Goal: Task Accomplishment & Management: Complete application form

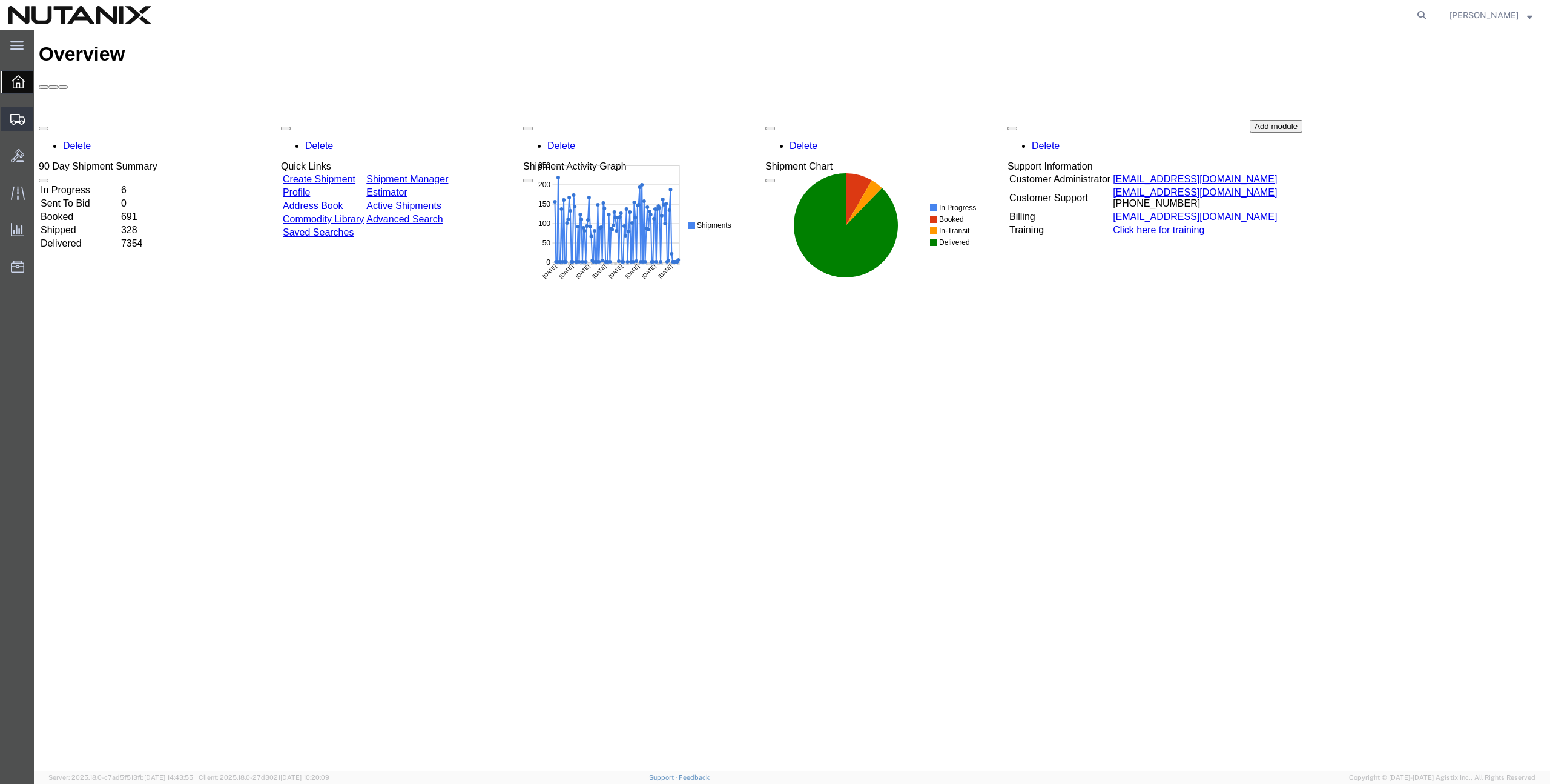
click at [0, 0] on span "Create from Template" at bounding box center [0, 0] width 0 height 0
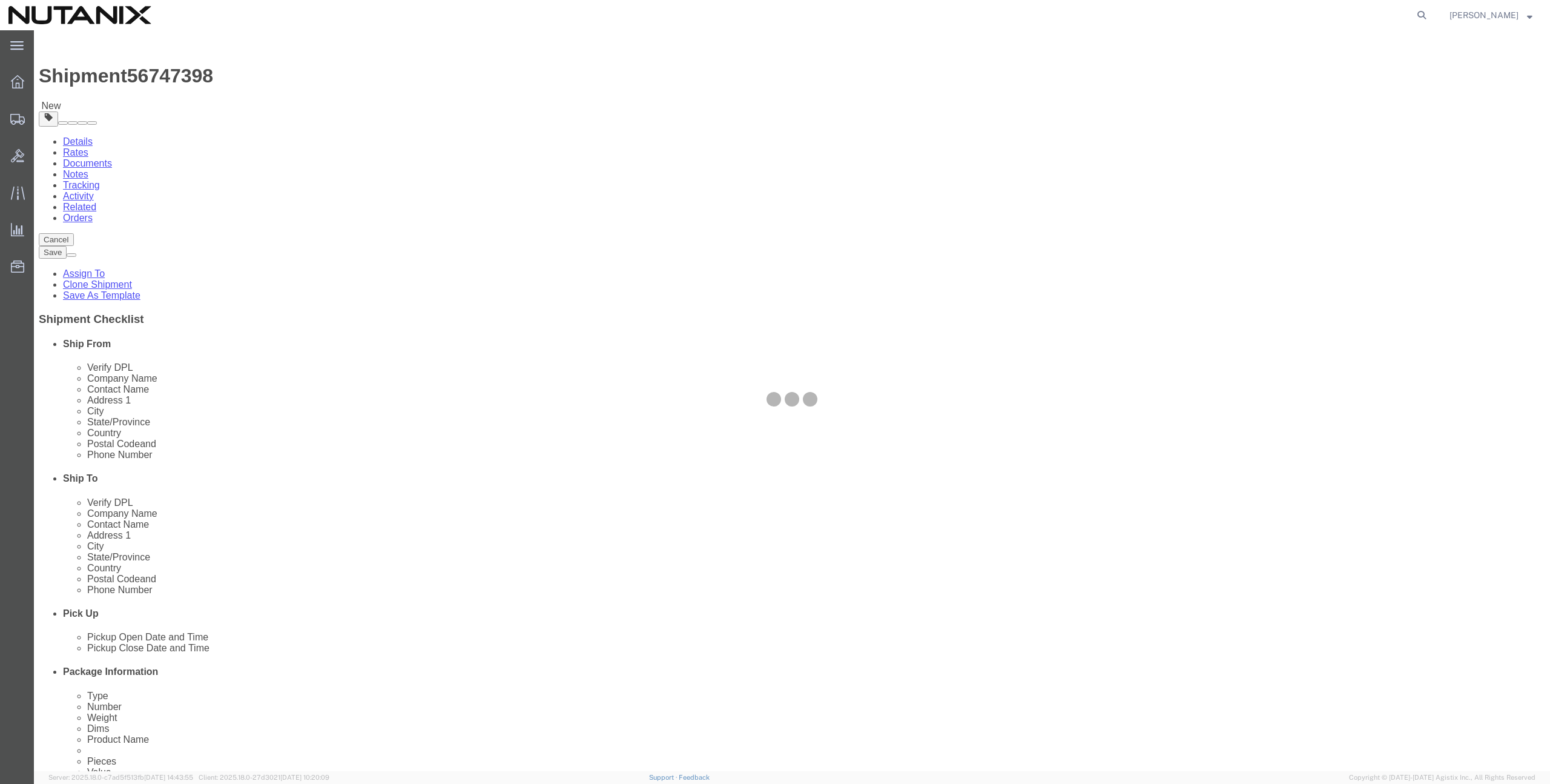
select select
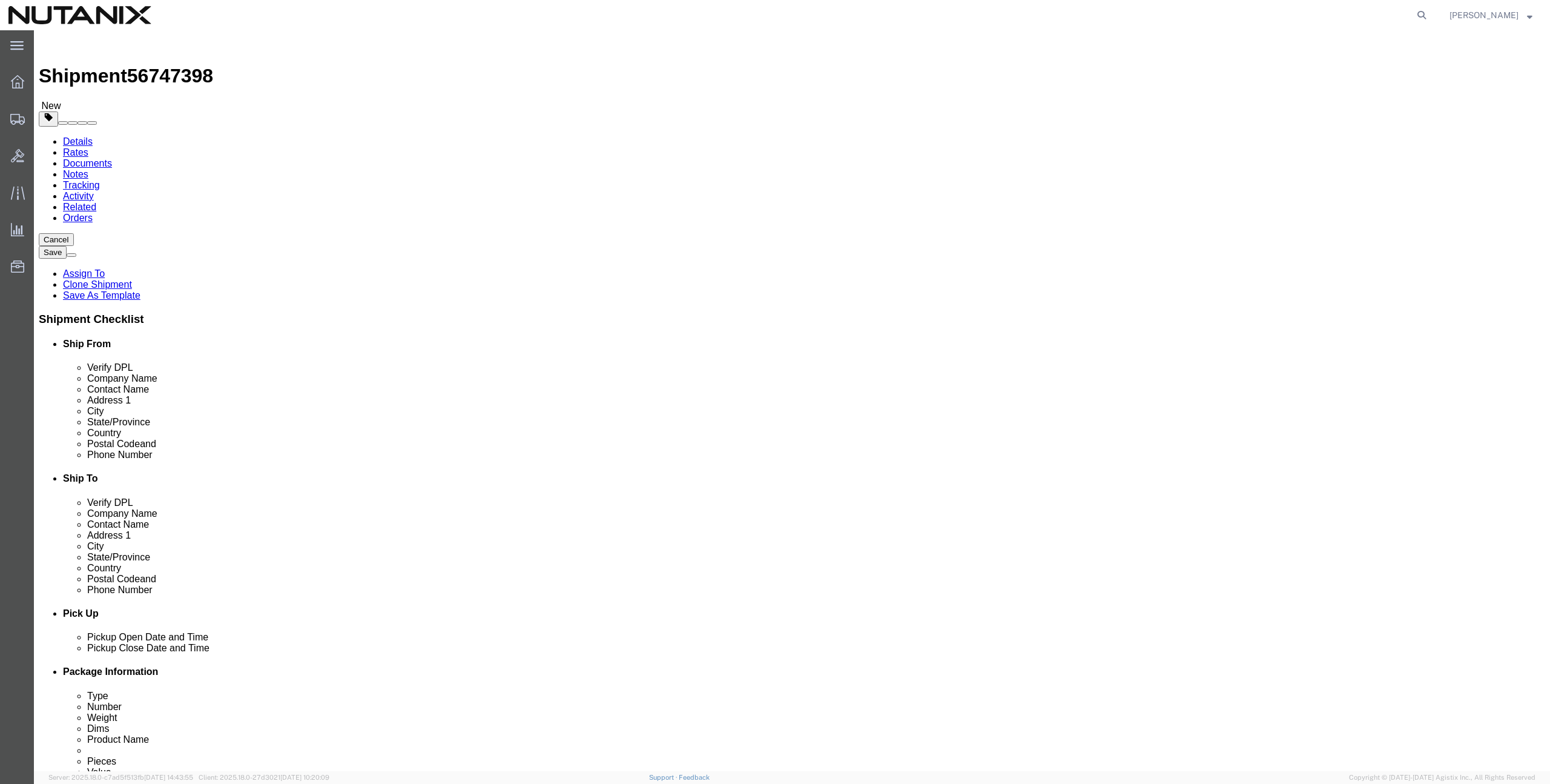
click input "text"
paste input "2801 Sacramento St"
type input "2801 Sacramento St"
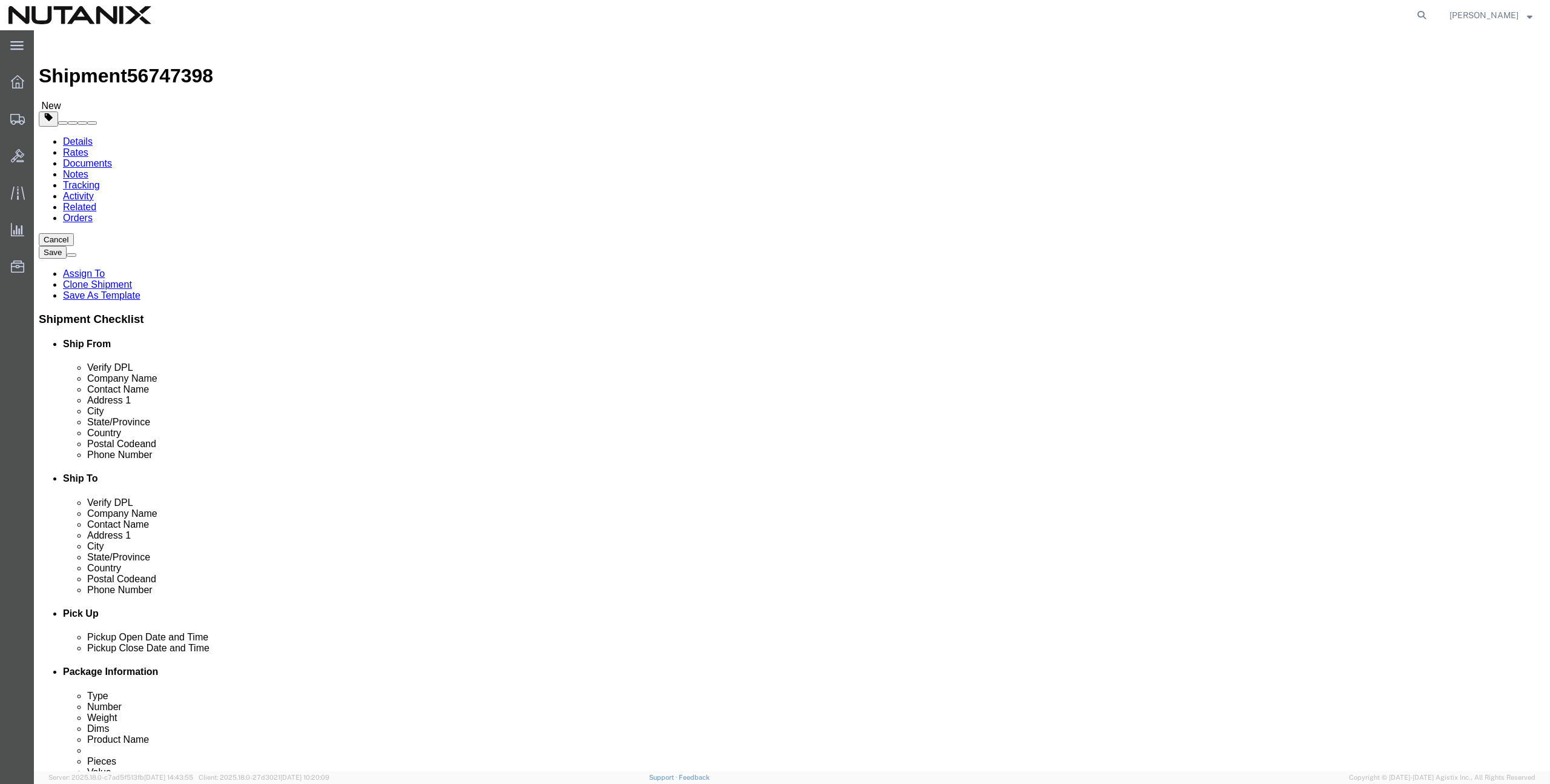
select select
click input "text"
paste input "Apt 6"
type input "Apt 6"
click input "text"
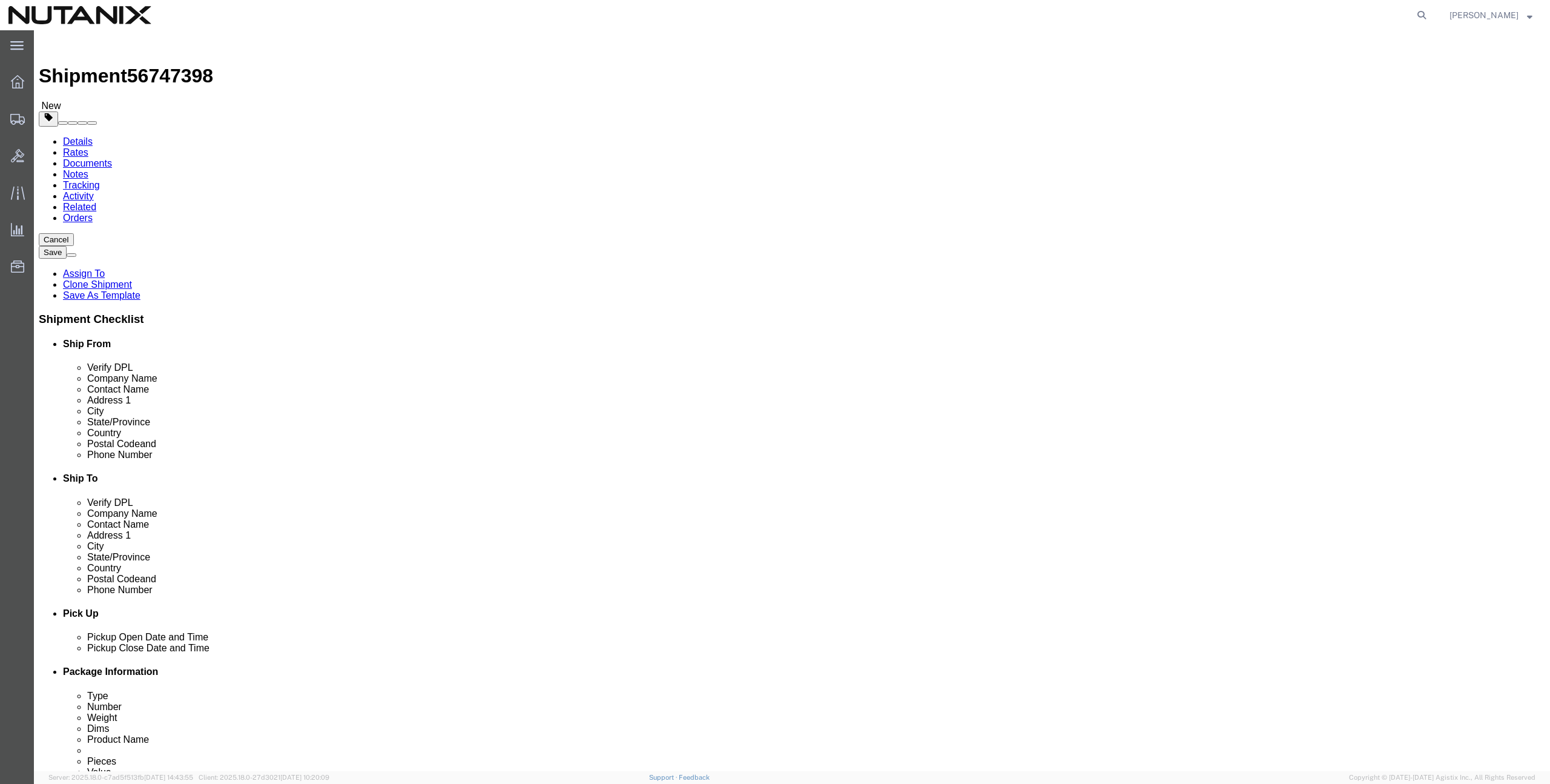
click input "text"
paste input "San Francisco"
type input "San Francisco"
select select
click input "Postal Code"
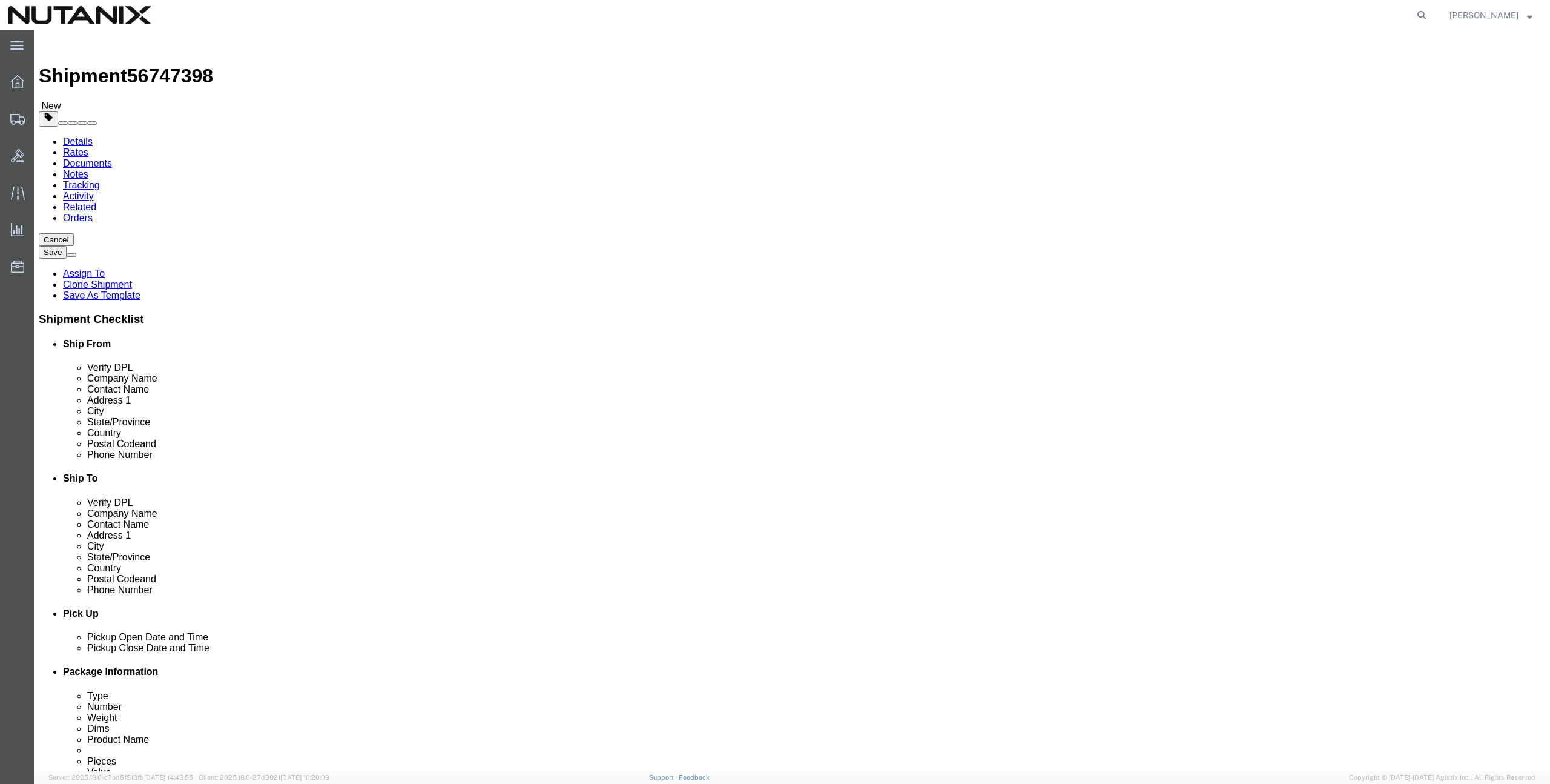
paste input "94115"
type input "94115"
select select
select select "CA"
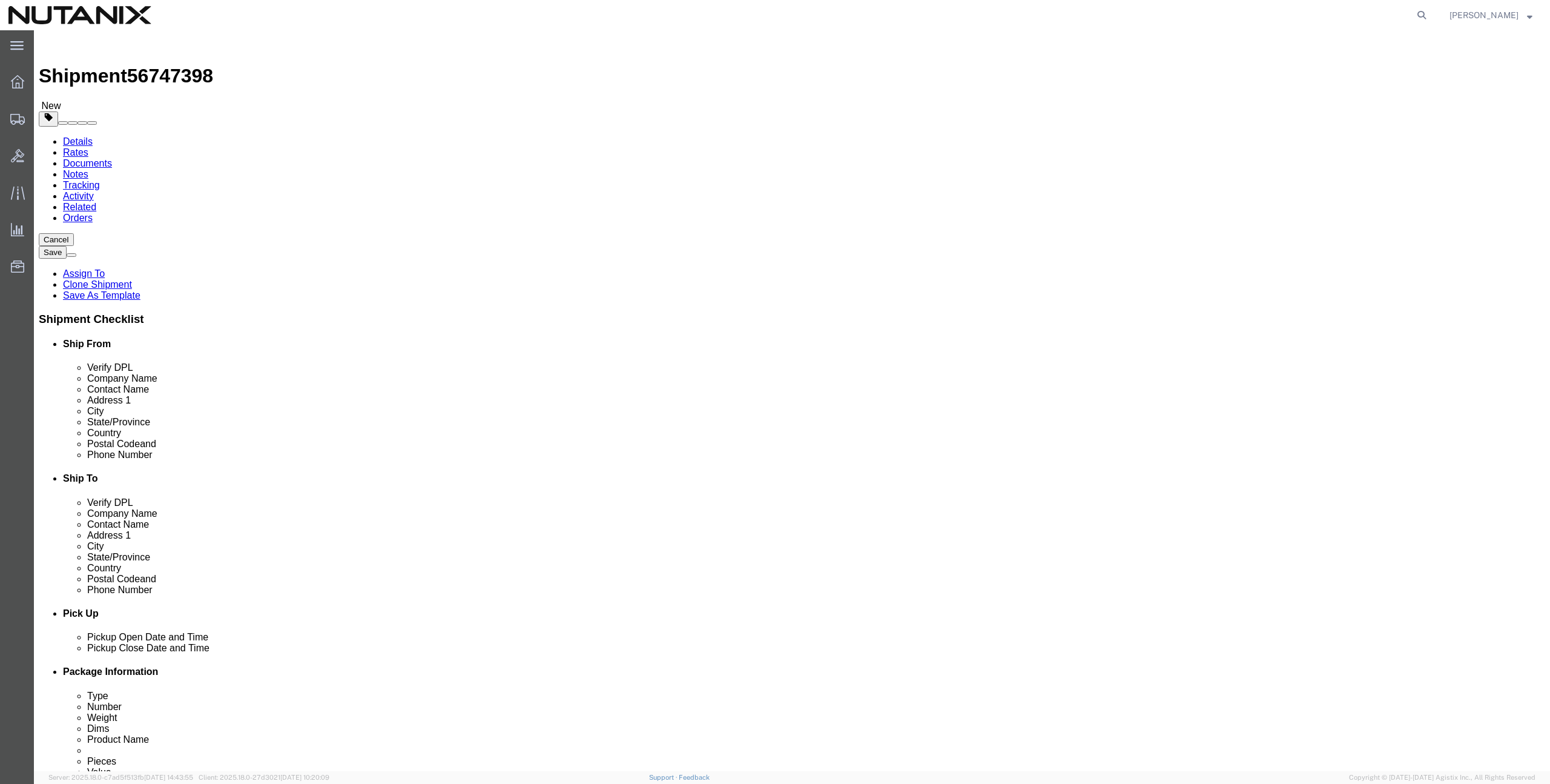
click input "text"
paste input "Ish Nawar"
type input "Ish Nawar"
click input "text"
paste input "ish.nawar@nutanix.com"
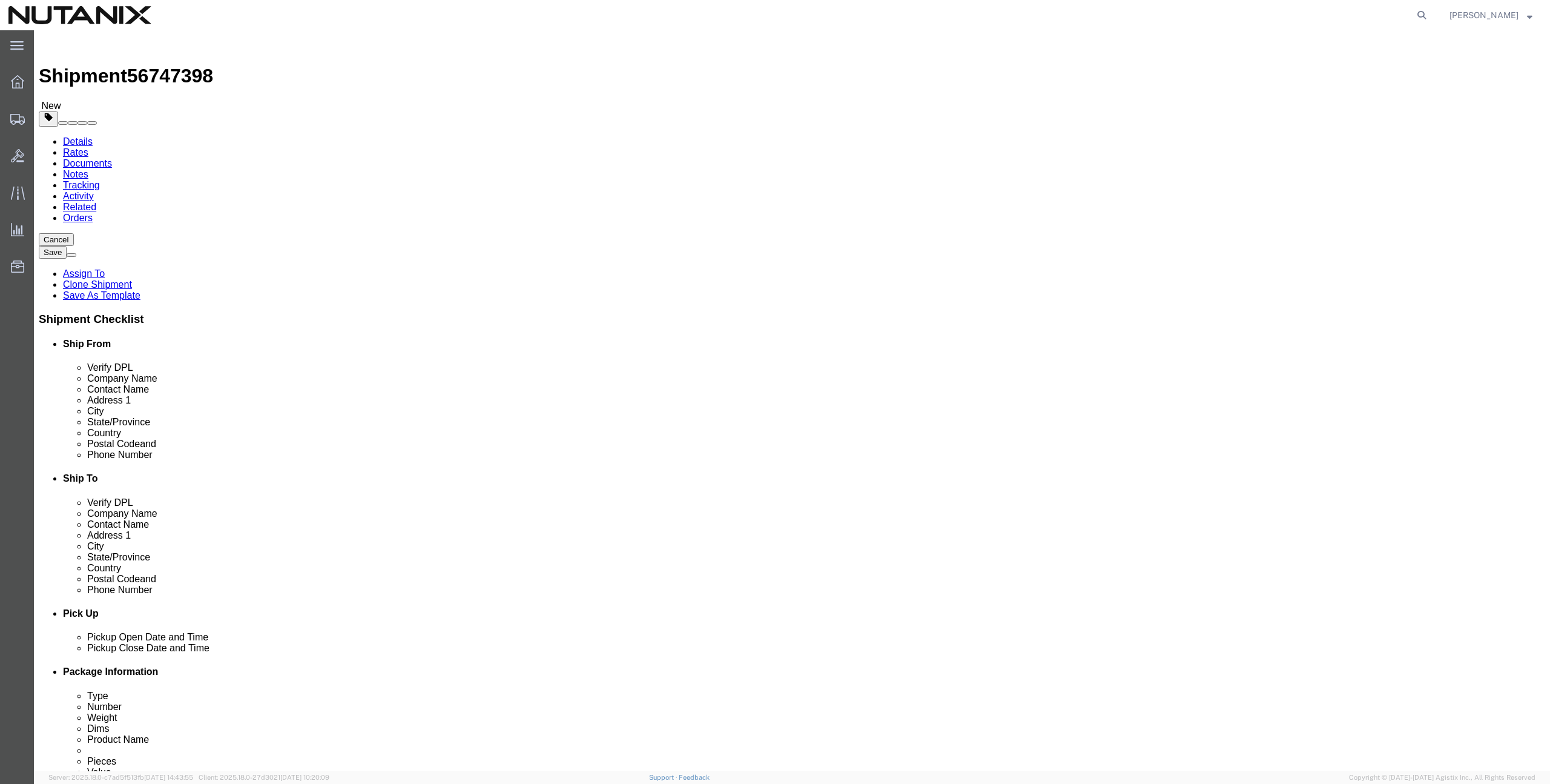
type input "ish.nawar@nutanix.com"
checkbox input "true"
drag, startPoint x: 898, startPoint y: 416, endPoint x: 901, endPoint y: 408, distance: 8.5
click input "text"
type input "9999999999"
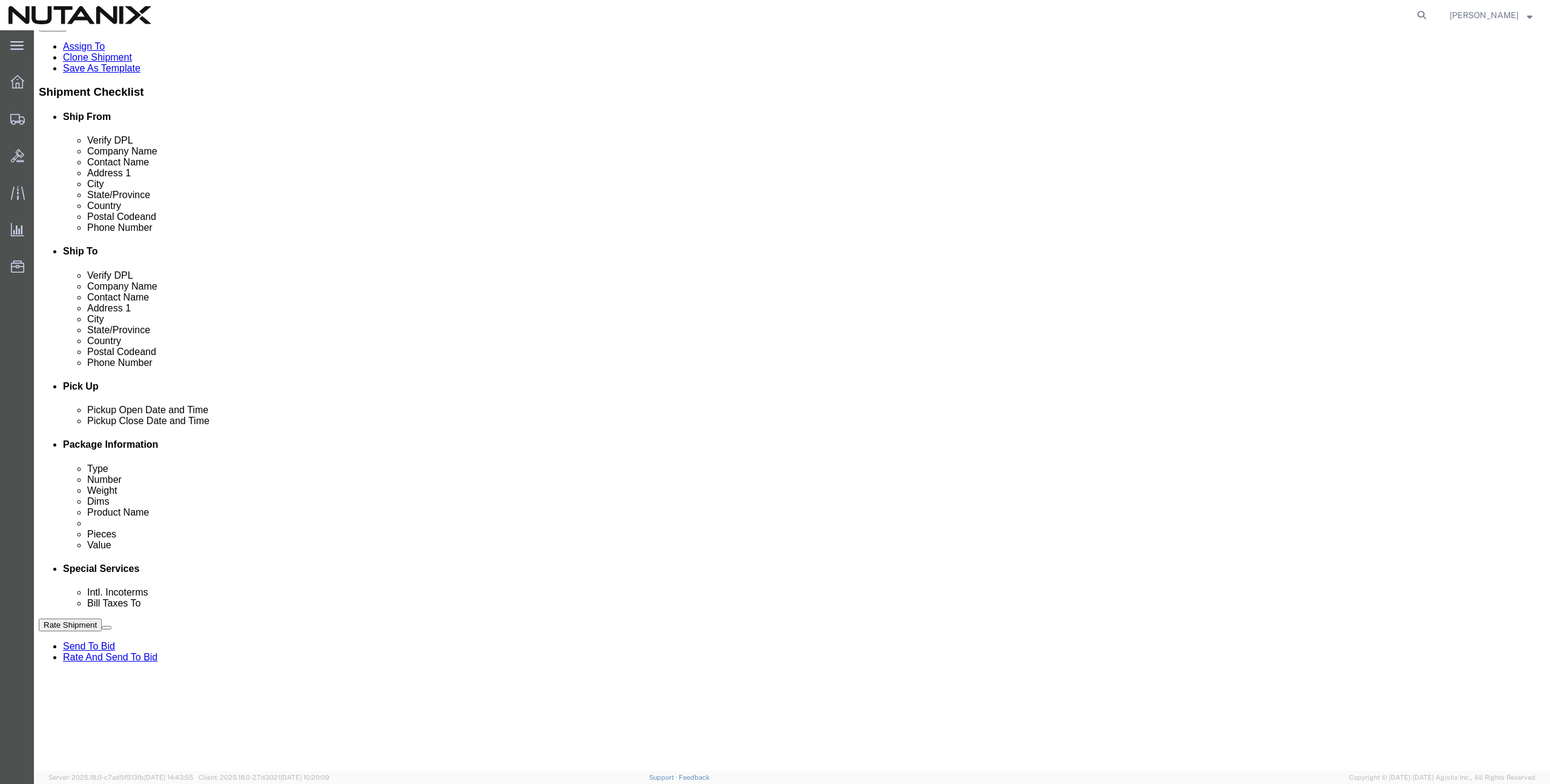
scroll to position [300, 0]
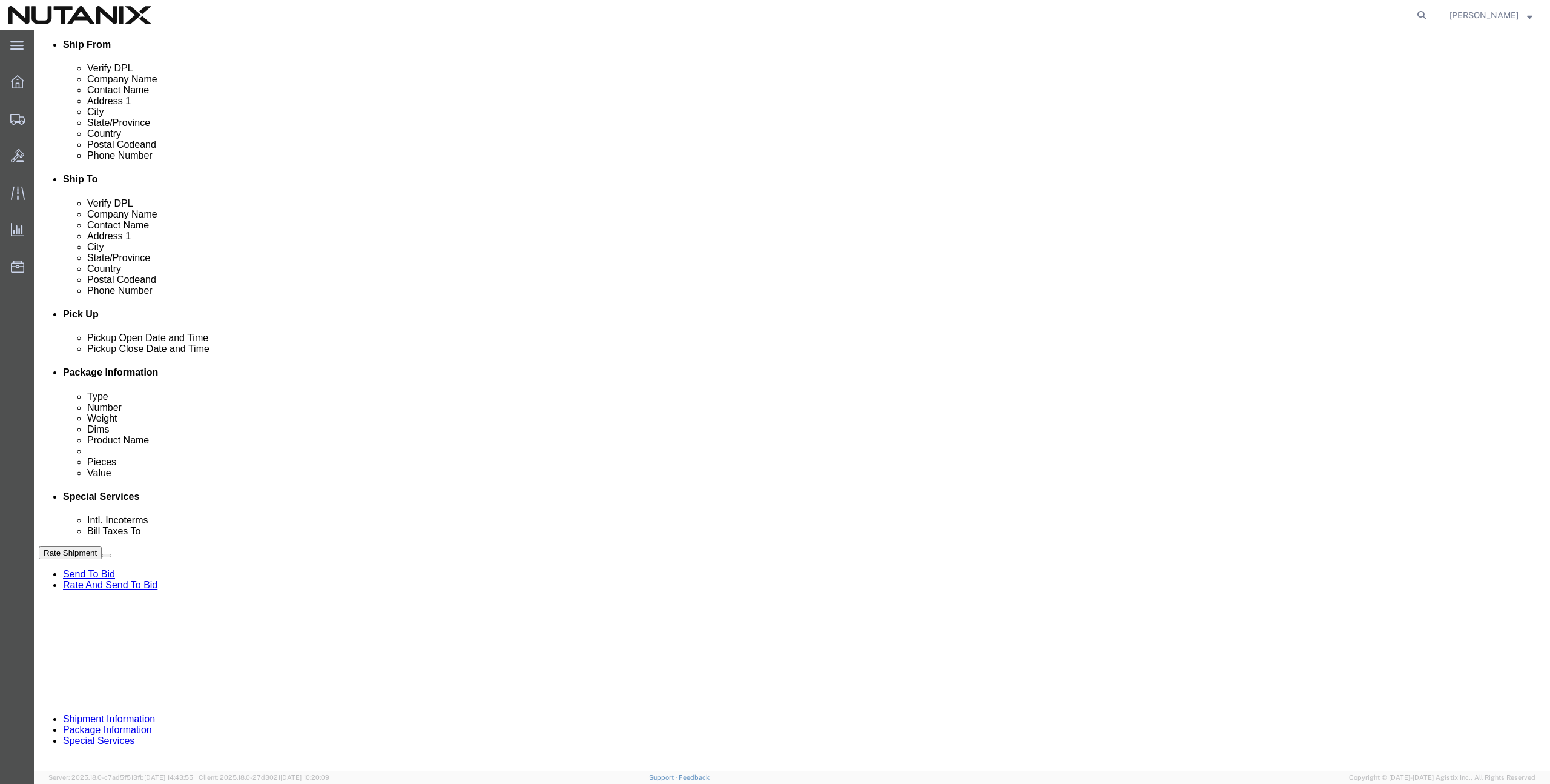
click input "TASK"
click div "Select Account Type Activity ID Airline Appointment Number ASN Batch Request # …"
paste input "0438263"
type input "TASK0438263"
drag, startPoint x: 1348, startPoint y: 731, endPoint x: 1371, endPoint y: 726, distance: 23.5
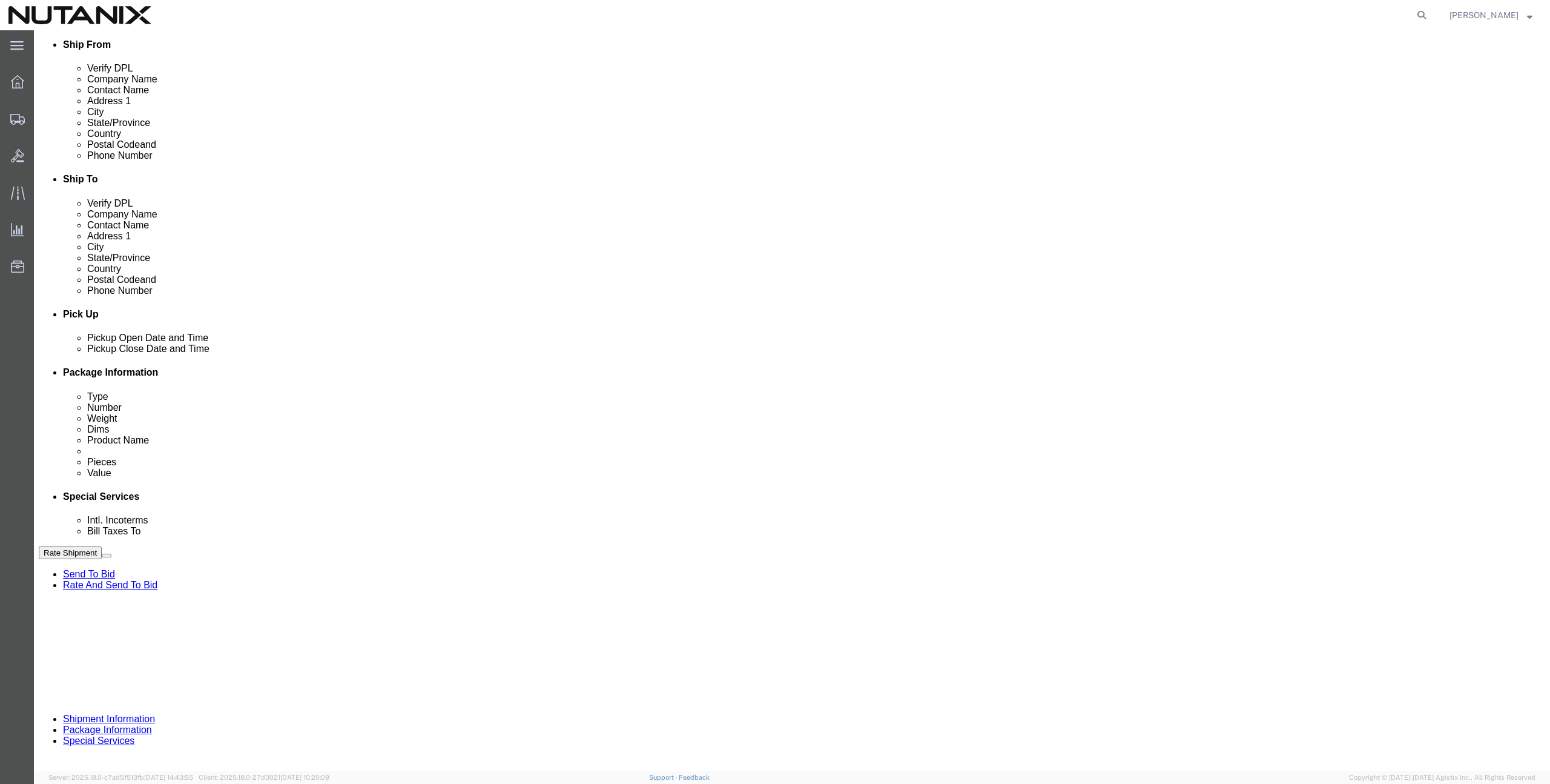
click div "Rate Shipment Send To Bid Rate And Send To Bid"
click button "Rate Shipment"
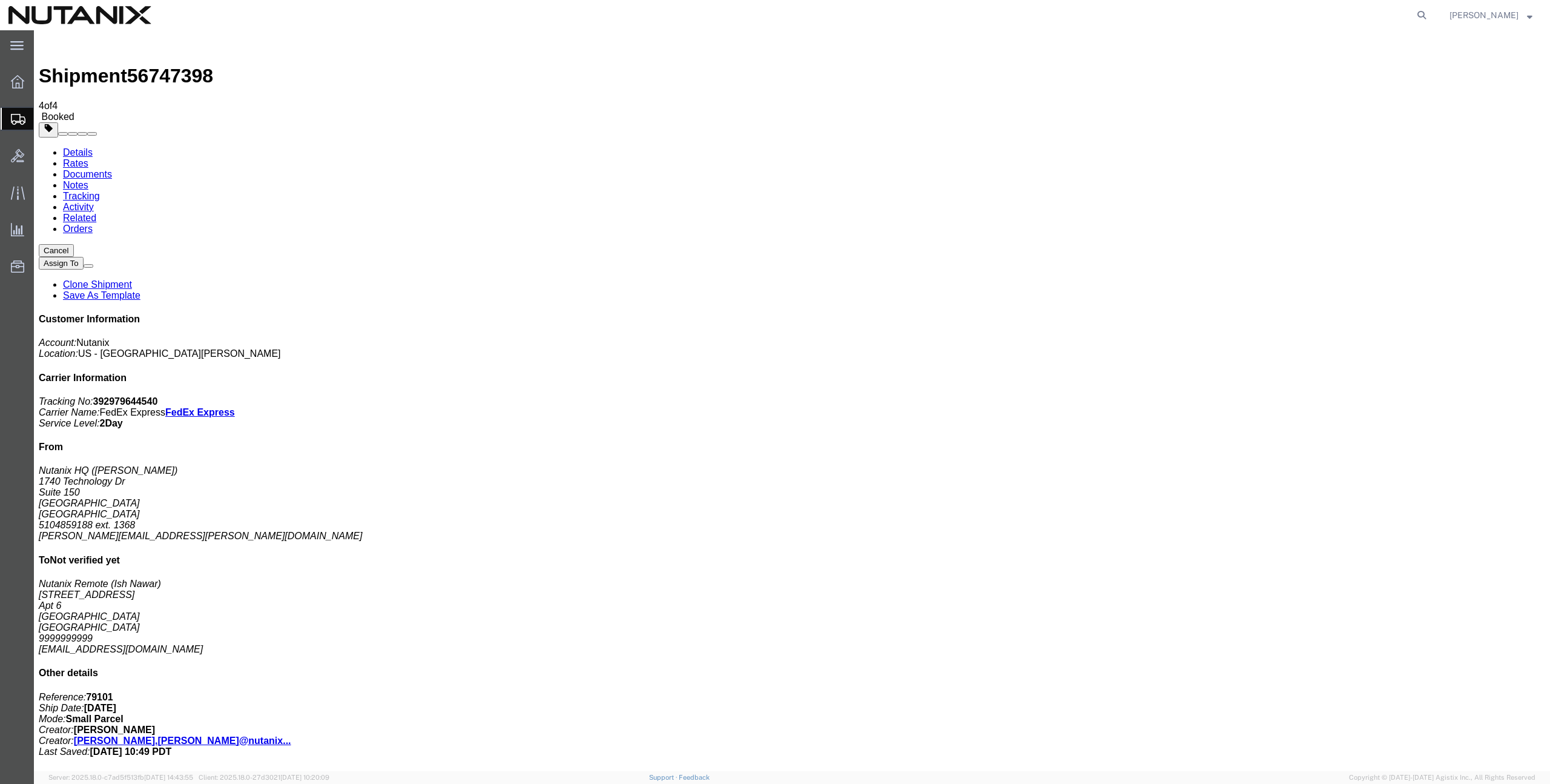
copy td "392979644540"
